Goal: Task Accomplishment & Management: Manage account settings

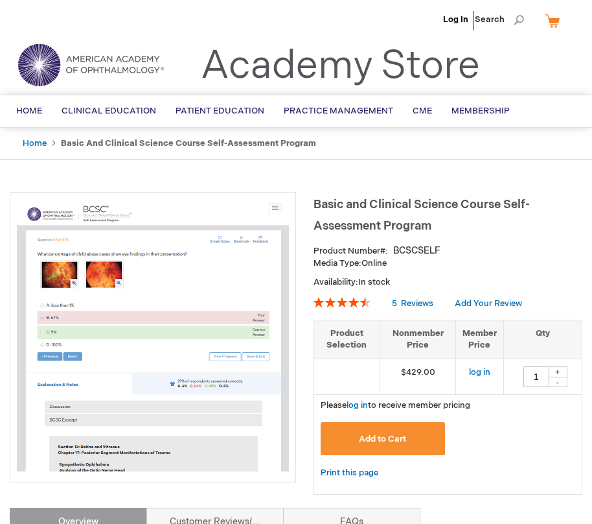
click at [459, 25] on li "Log In" at bounding box center [456, 19] width 32 height 39
click at [457, 22] on link "Log In" at bounding box center [455, 19] width 25 height 10
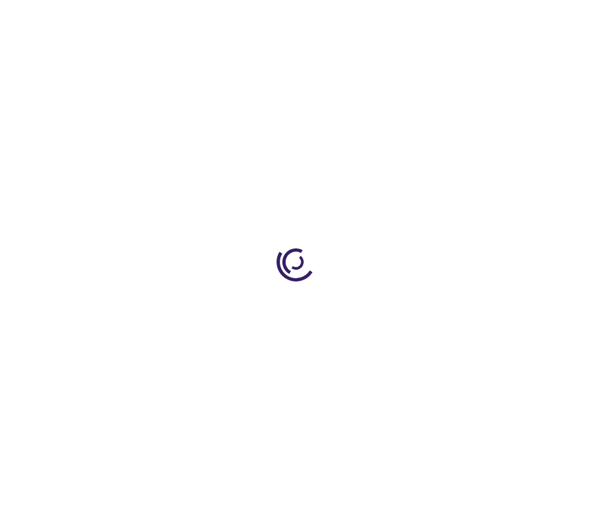
type input "1"
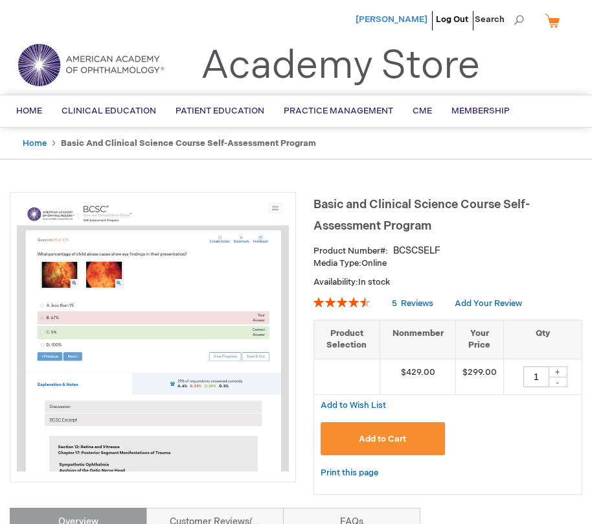
click at [413, 16] on span "[PERSON_NAME]" at bounding box center [392, 19] width 72 height 10
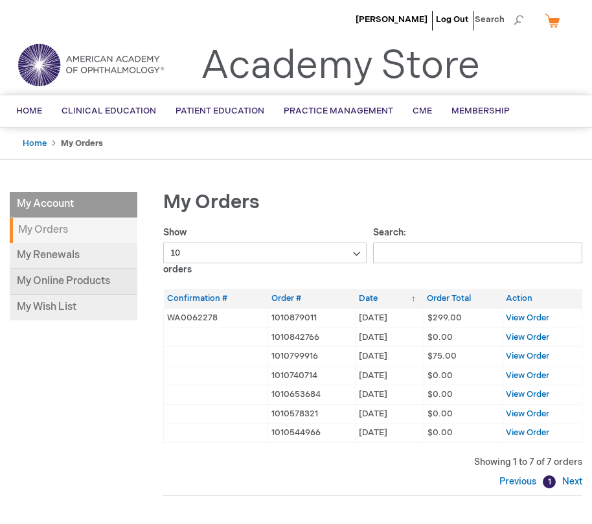
click at [55, 275] on link "My Online Products" at bounding box center [74, 282] width 128 height 26
click at [64, 280] on link "My Online Products" at bounding box center [74, 282] width 128 height 26
